Goal: Task Accomplishment & Management: Use online tool/utility

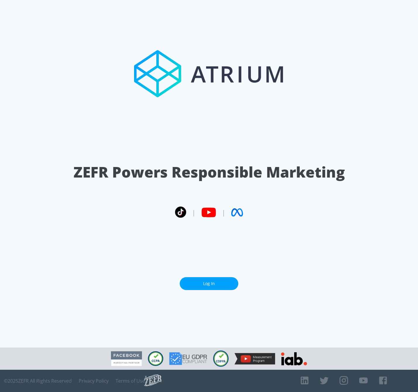
click at [216, 281] on link "Log In" at bounding box center [209, 283] width 59 height 13
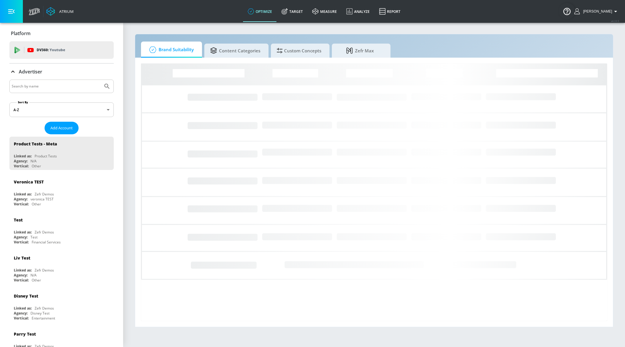
click at [34, 84] on input "Search by name" at bounding box center [56, 87] width 89 height 8
click at [95, 86] on input "charles" at bounding box center [56, 87] width 89 height 8
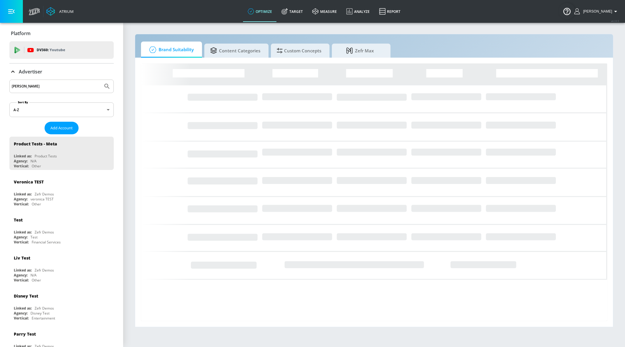
type input "charles"
click at [100, 86] on button "Submit Search" at bounding box center [106, 86] width 13 height 13
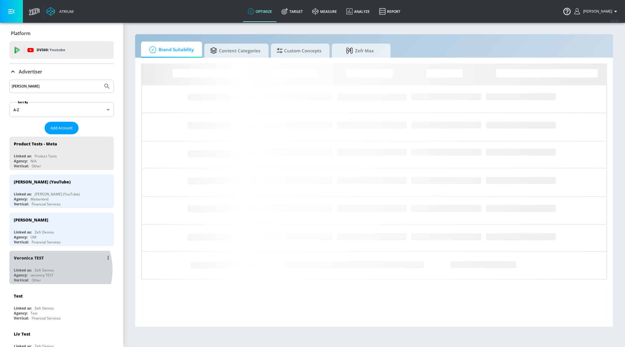
click at [49, 270] on div "Zefr Demos" at bounding box center [44, 270] width 19 height 5
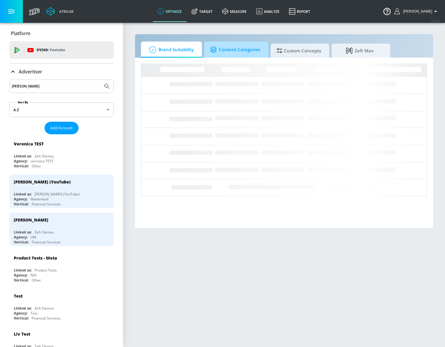
click at [244, 46] on span "Content Categories" at bounding box center [235, 50] width 50 height 14
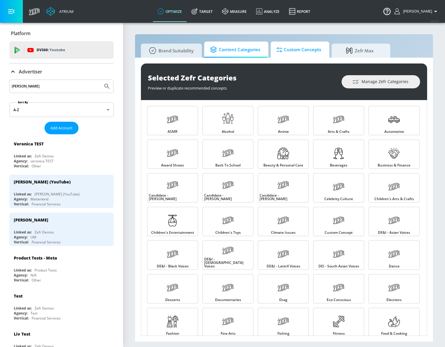
click at [301, 53] on span "Custom Concepts" at bounding box center [299, 50] width 45 height 14
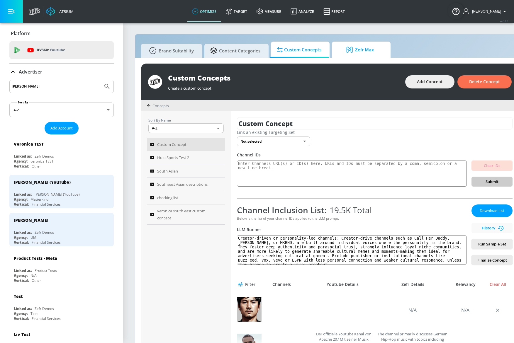
click at [371, 47] on span "Zefr Max" at bounding box center [359, 50] width 45 height 14
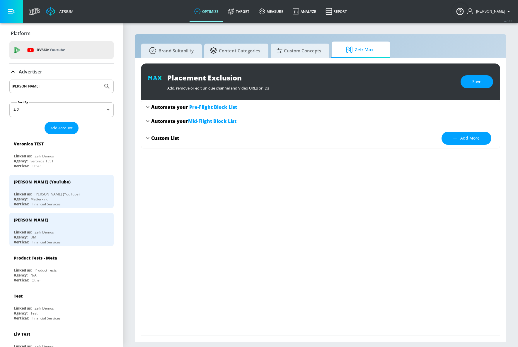
click at [149, 109] on icon at bounding box center [147, 107] width 7 height 7
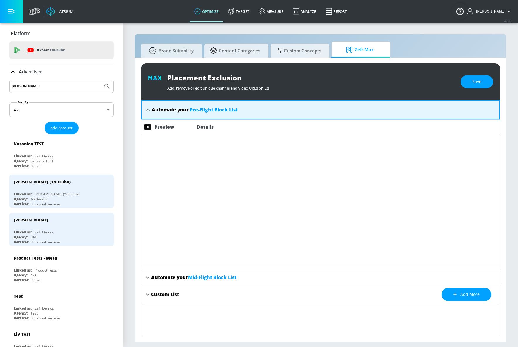
click at [227, 35] on div "Brand Suitability Content Categories Custom Concepts Zefr Max Placement Exclusi…" at bounding box center [320, 188] width 371 height 308
click at [200, 110] on span "Pre-Flight Block List" at bounding box center [214, 110] width 48 height 6
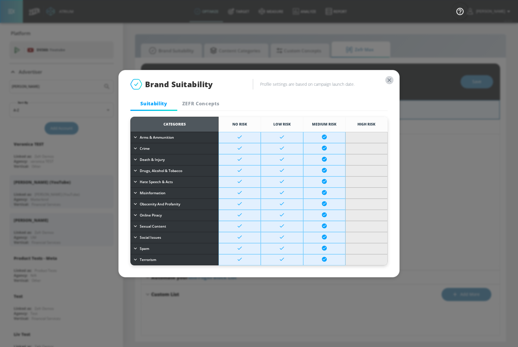
click at [391, 79] on icon "button" at bounding box center [389, 80] width 6 height 6
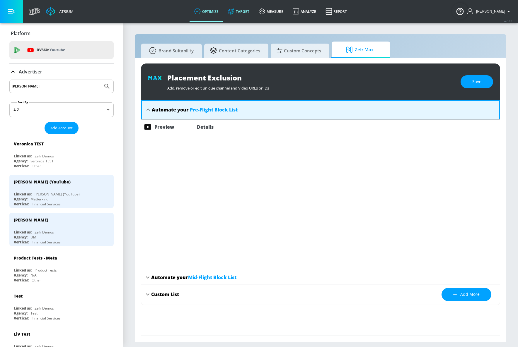
click at [234, 11] on icon at bounding box center [232, 10] width 4 height 4
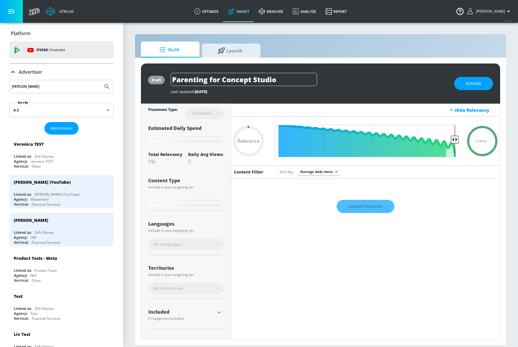
type input "0.05"
